Goal: Task Accomplishment & Management: Manage account settings

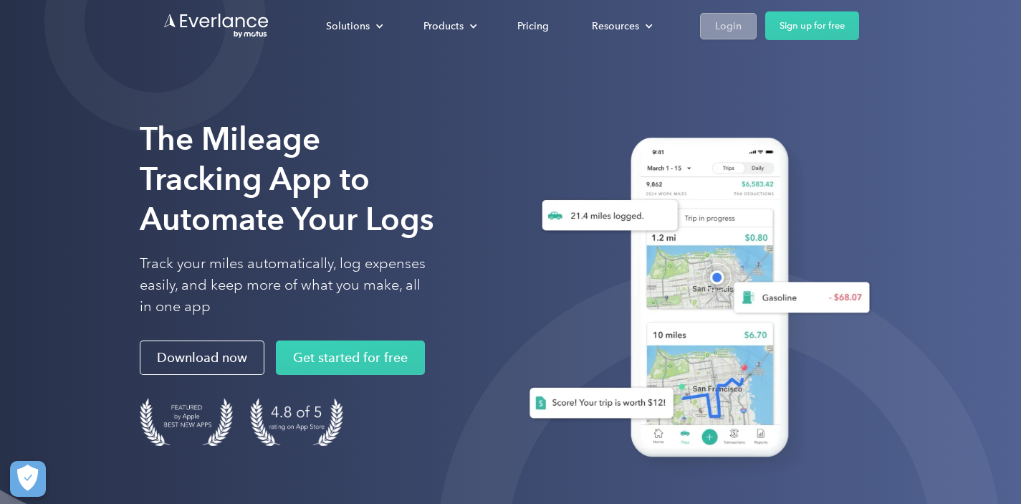
click at [724, 24] on div "Login" at bounding box center [728, 26] width 27 height 18
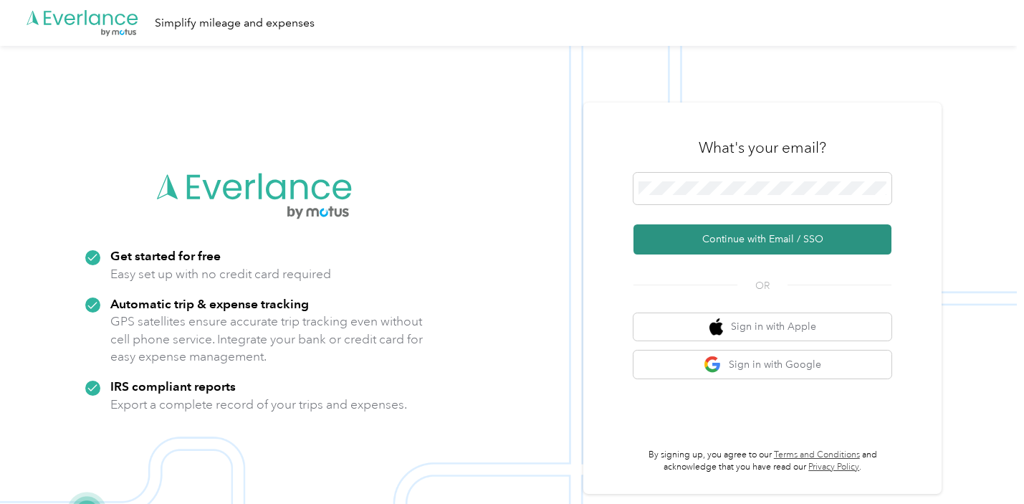
click at [722, 239] on button "Continue with Email / SSO" at bounding box center [763, 239] width 258 height 30
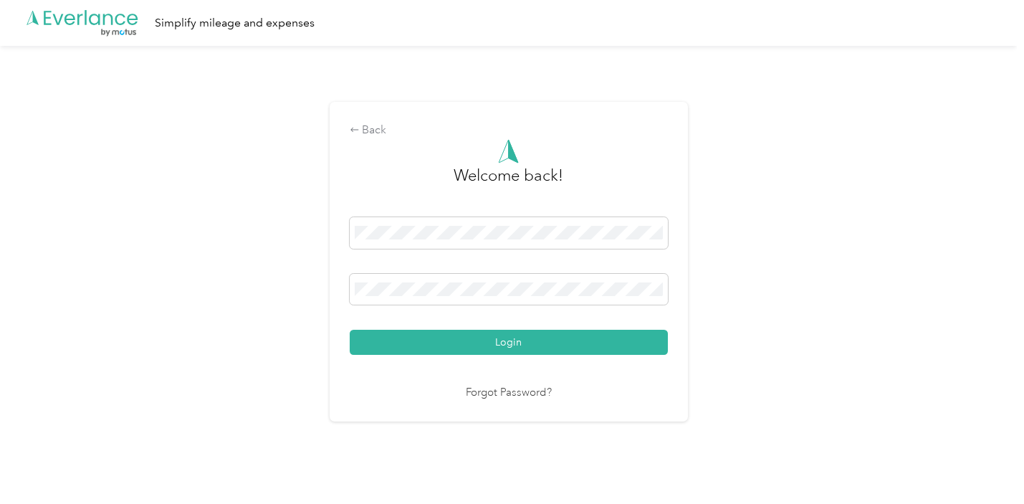
click at [512, 342] on button "Login" at bounding box center [509, 342] width 318 height 25
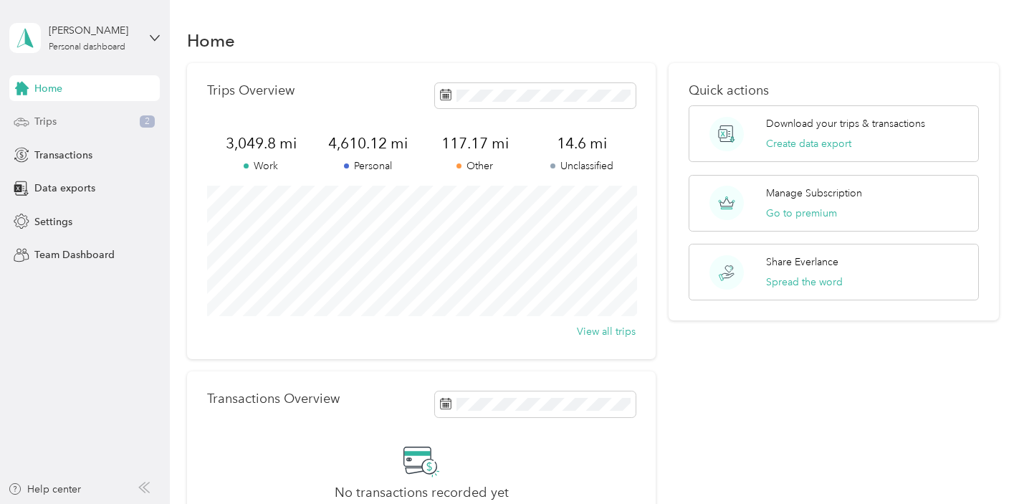
click at [49, 120] on span "Trips" at bounding box center [45, 121] width 22 height 15
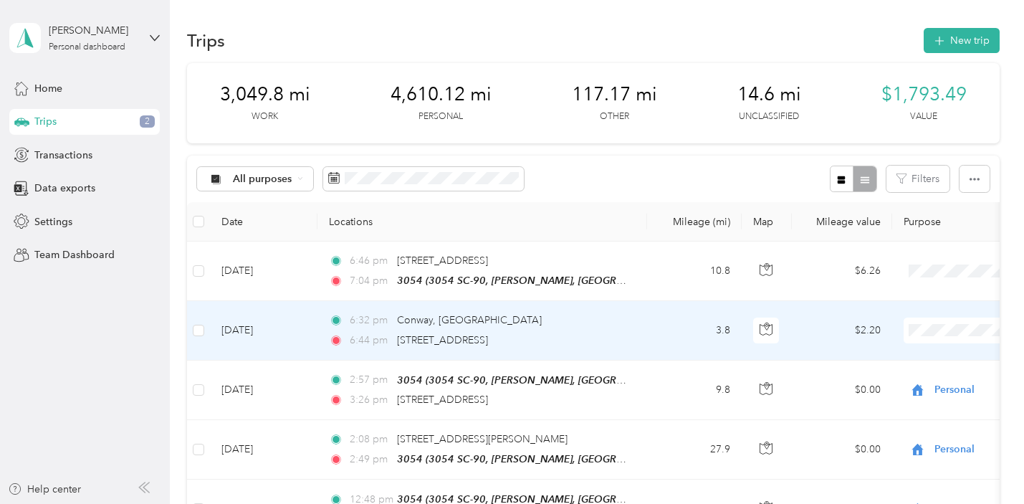
click at [927, 152] on span "Personal" at bounding box center [948, 151] width 133 height 15
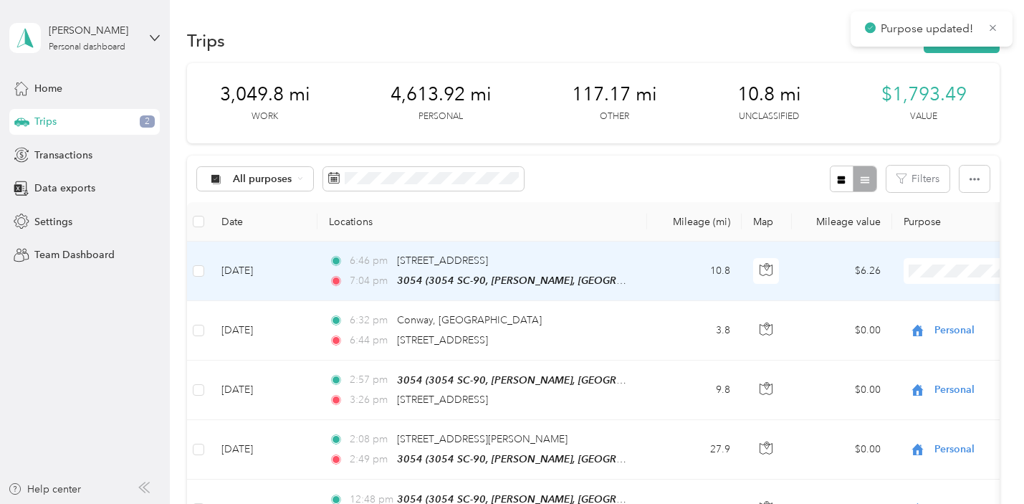
click at [910, 323] on li "Personal" at bounding box center [936, 322] width 178 height 25
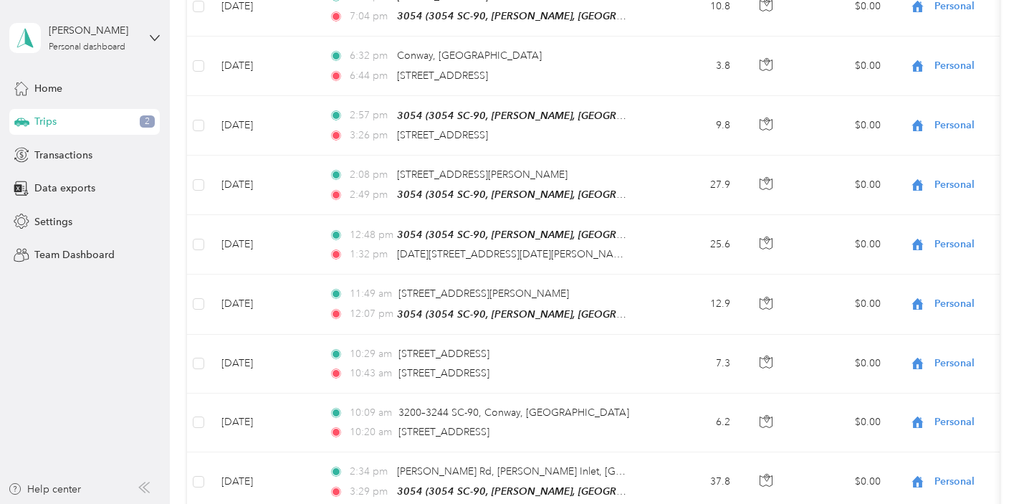
scroll to position [263, 0]
click at [155, 38] on icon at bounding box center [155, 38] width 10 height 10
click at [55, 120] on div "Log out" at bounding box center [161, 110] width 282 height 25
